Goal: Check status

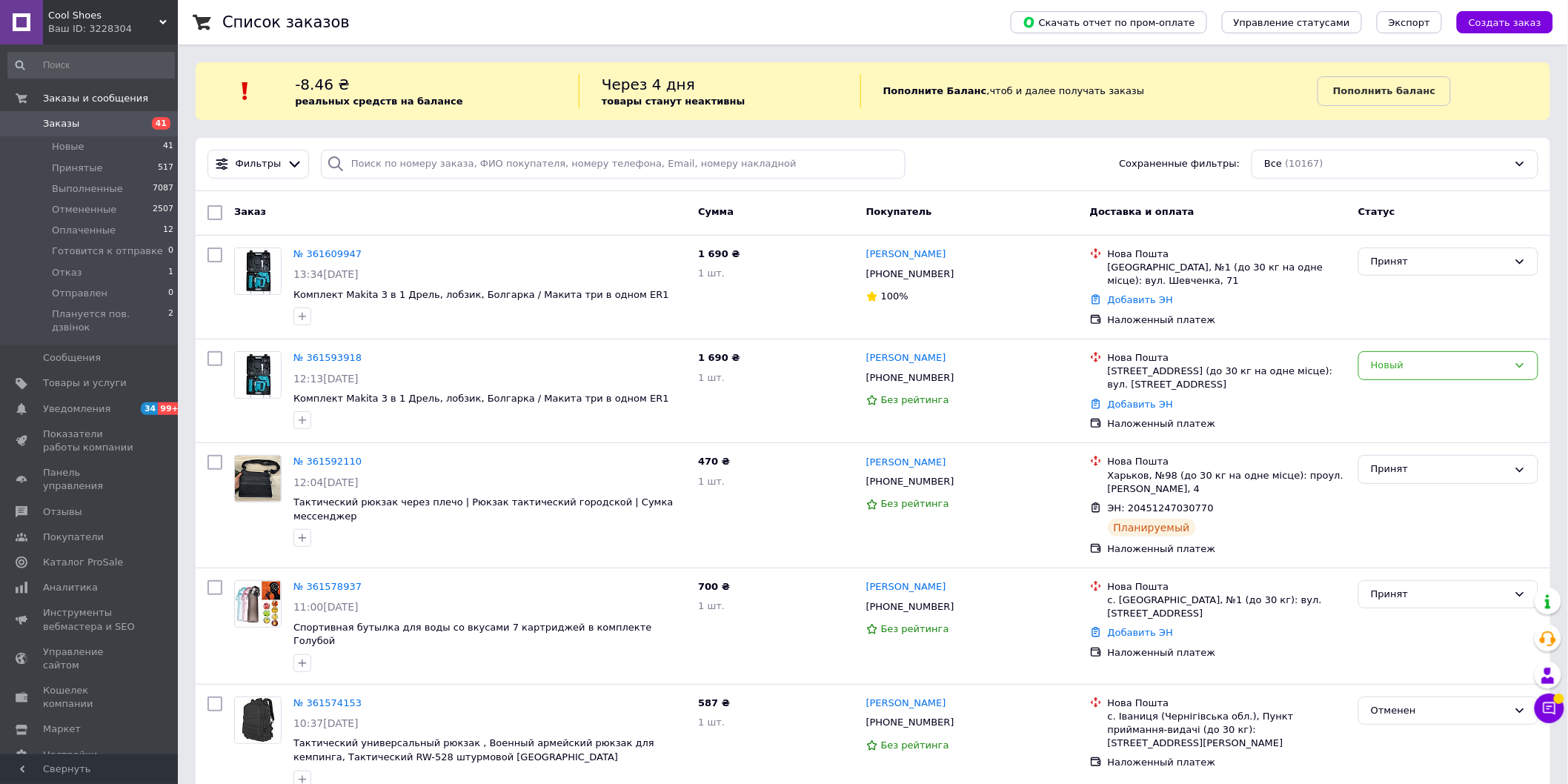
click at [105, 124] on span "Заказы" at bounding box center [90, 124] width 94 height 13
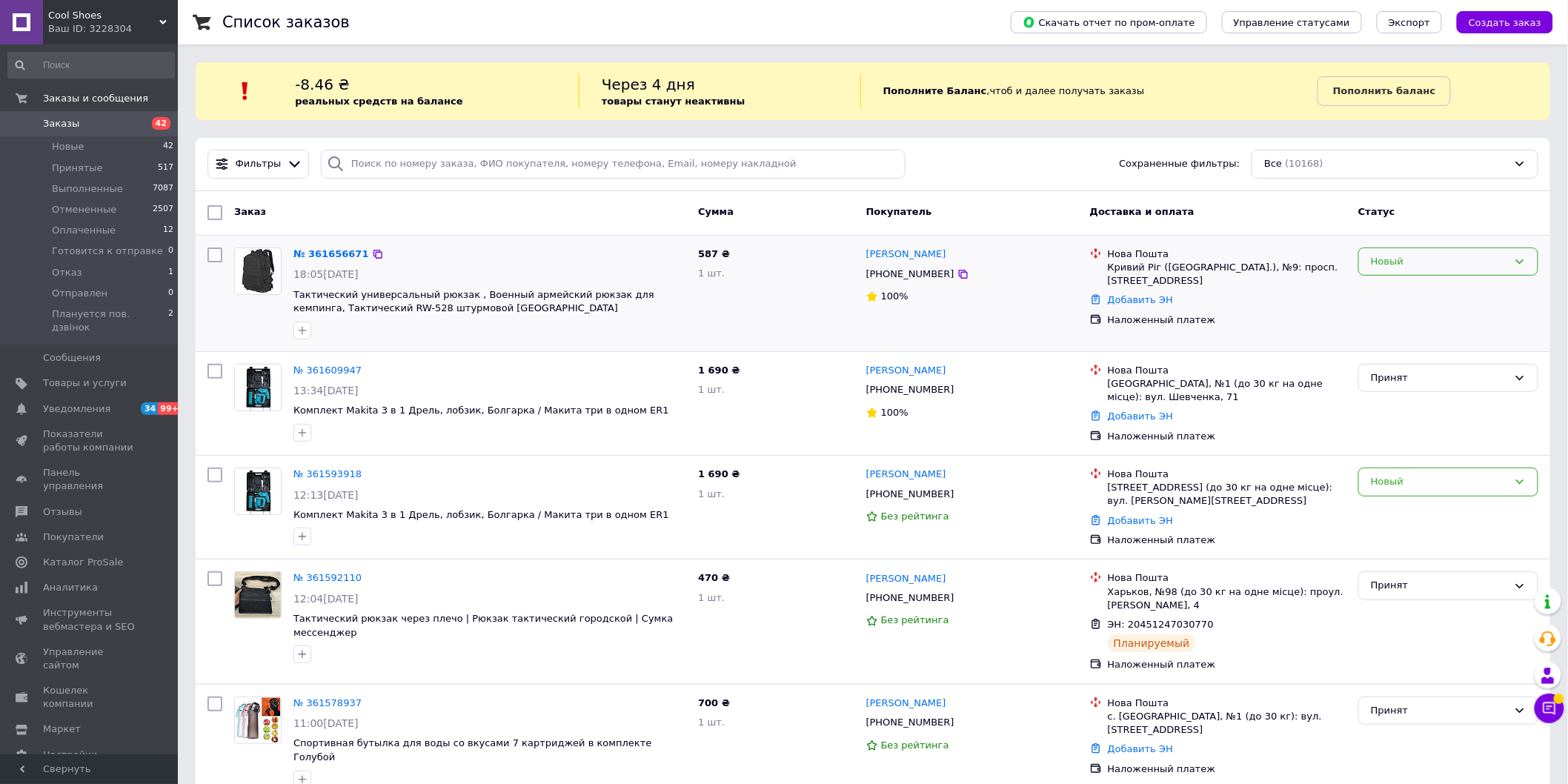
click at [1481, 261] on div "Новый" at bounding box center [1439, 261] width 137 height 16
click at [1473, 293] on li "Принят" at bounding box center [1448, 292] width 179 height 27
